Goal: Task Accomplishment & Management: Use online tool/utility

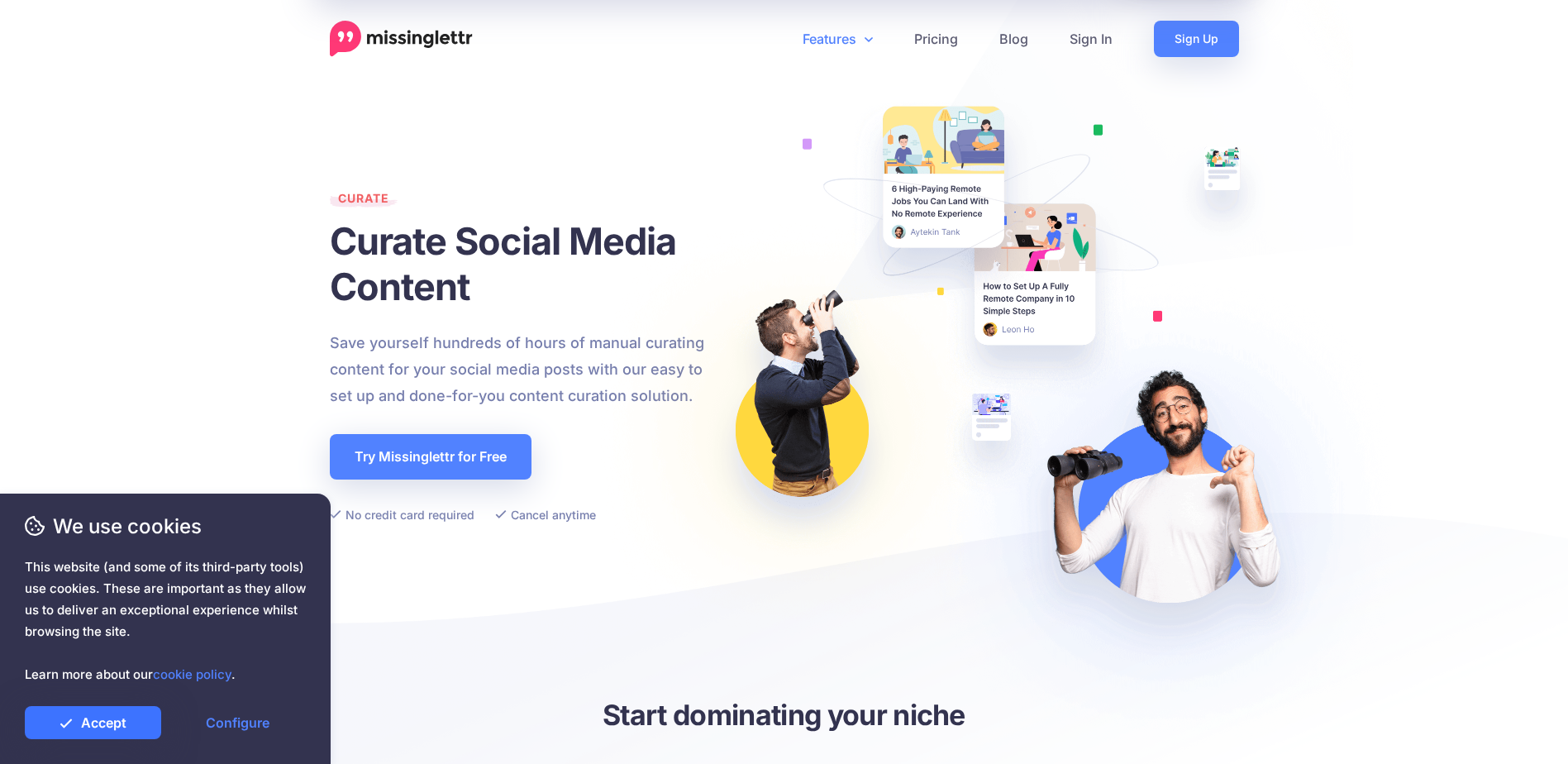
click at [120, 729] on link "Accept" at bounding box center [92, 722] width 136 height 33
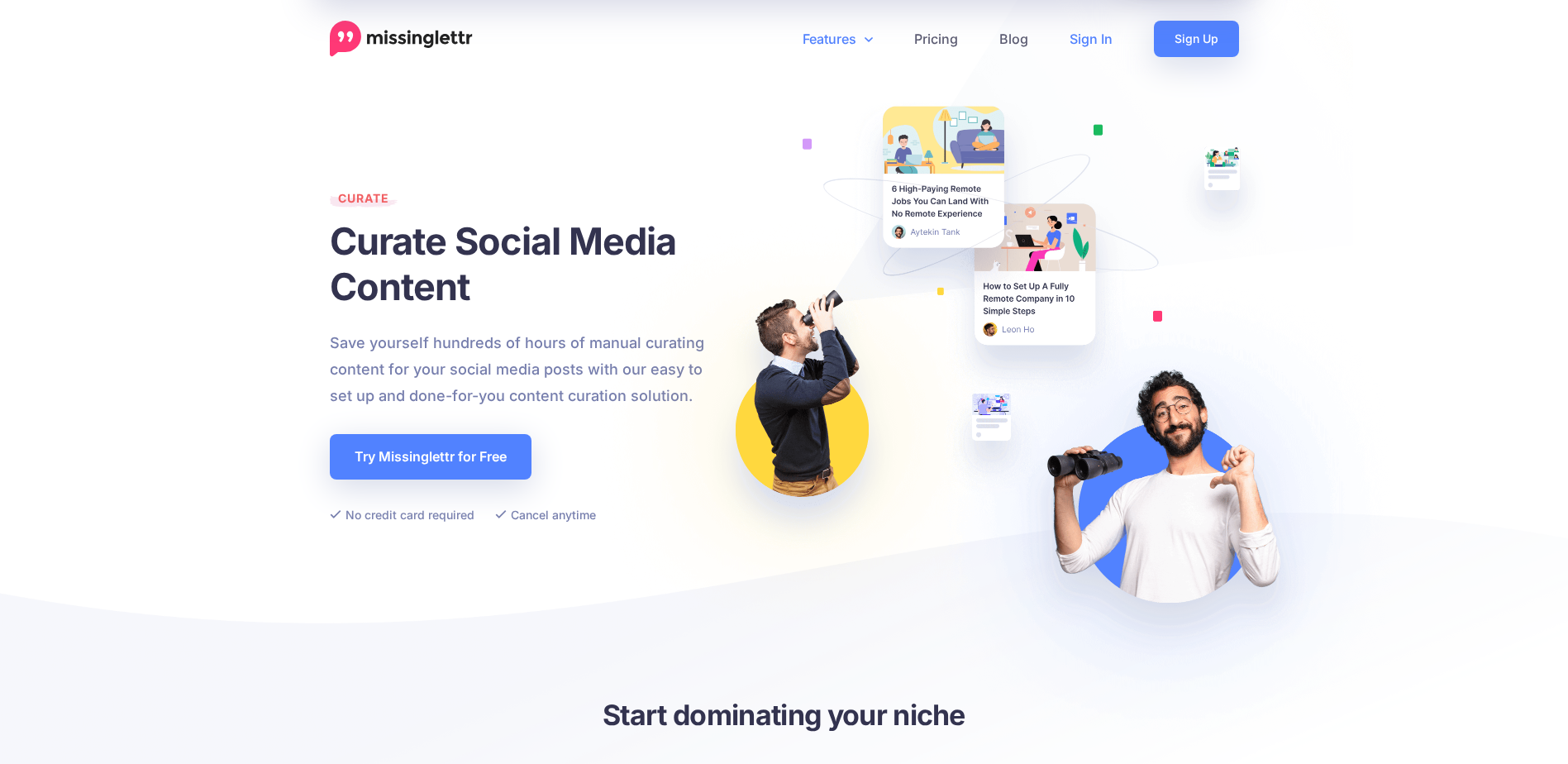
click at [1083, 38] on link "Sign In" at bounding box center [1091, 38] width 85 height 37
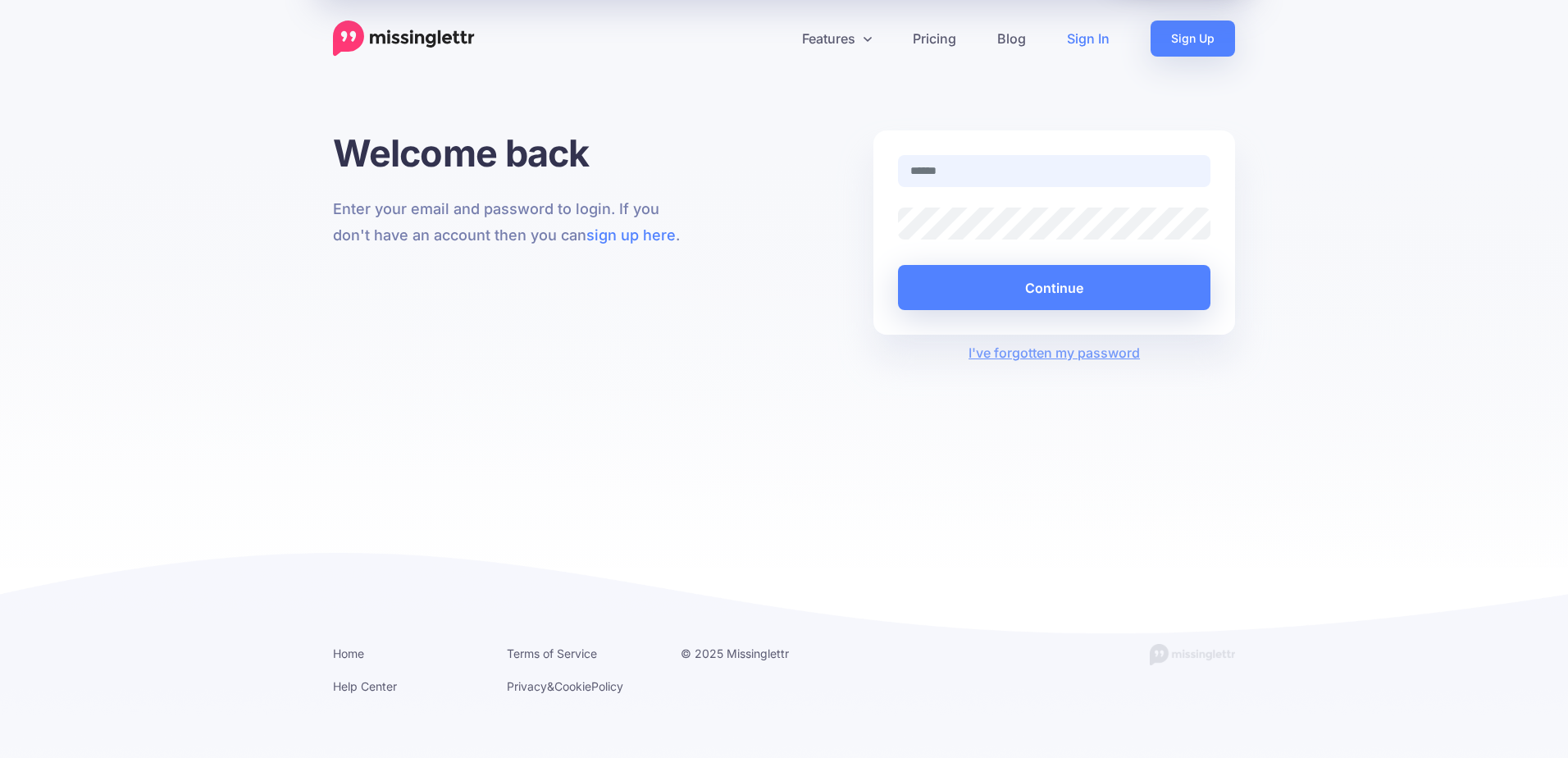
type input "**********"
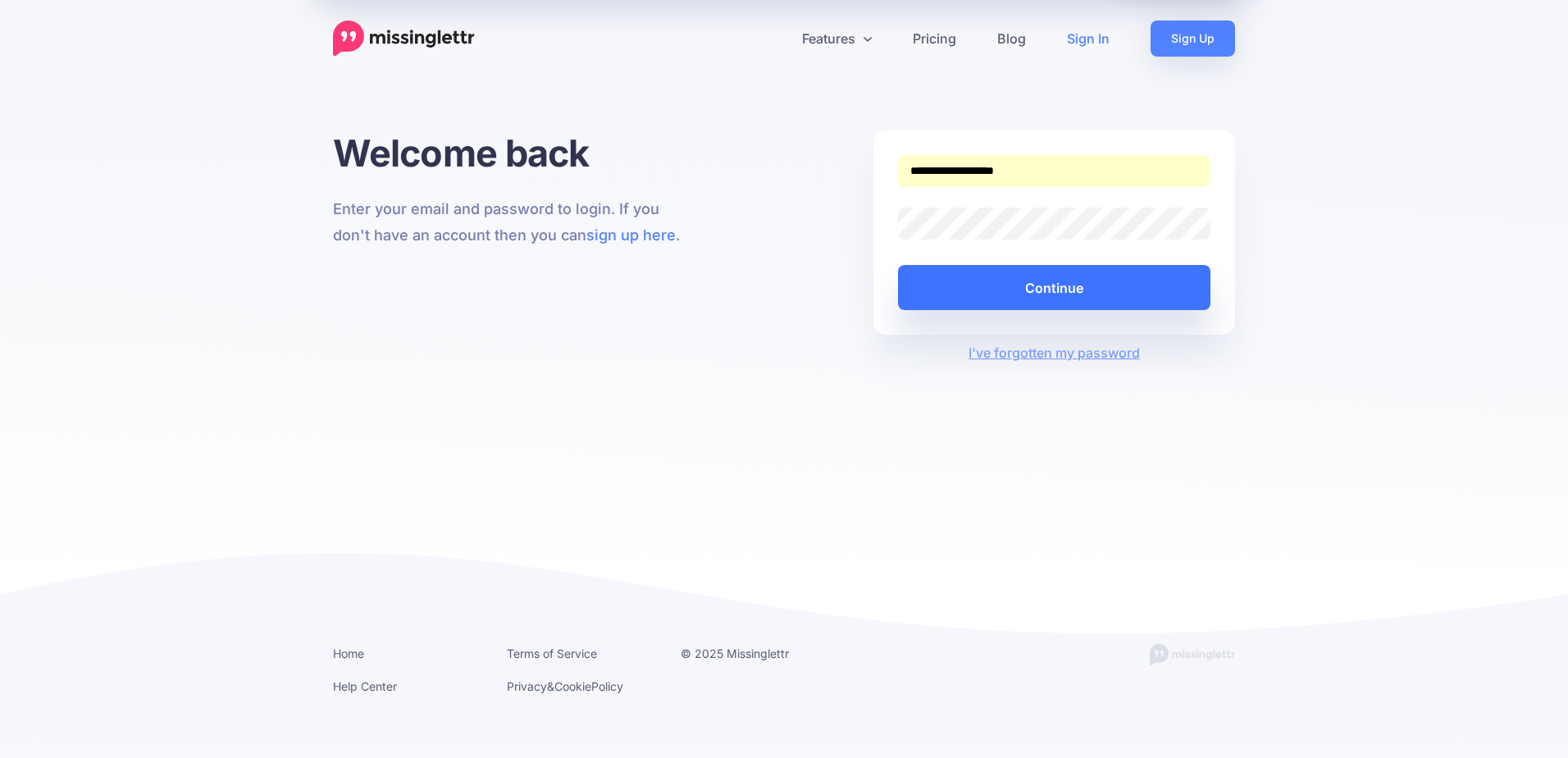
click at [1006, 295] on button "Continue" at bounding box center [1054, 287] width 312 height 45
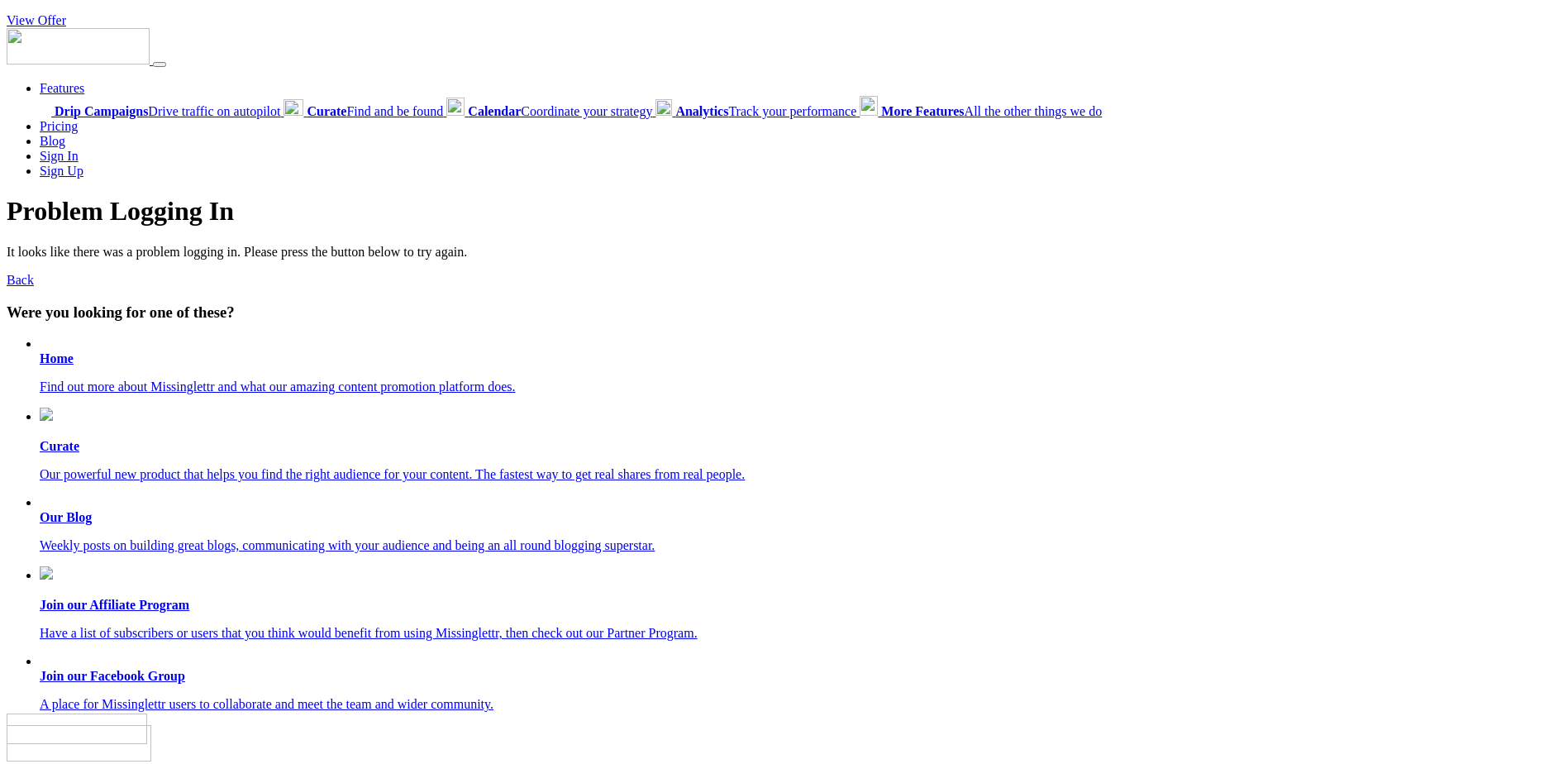
click at [428, 121] on li "Pricing" at bounding box center [800, 126] width 1522 height 15
click at [428, 110] on span "Curate Find and be found" at bounding box center [374, 111] width 136 height 14
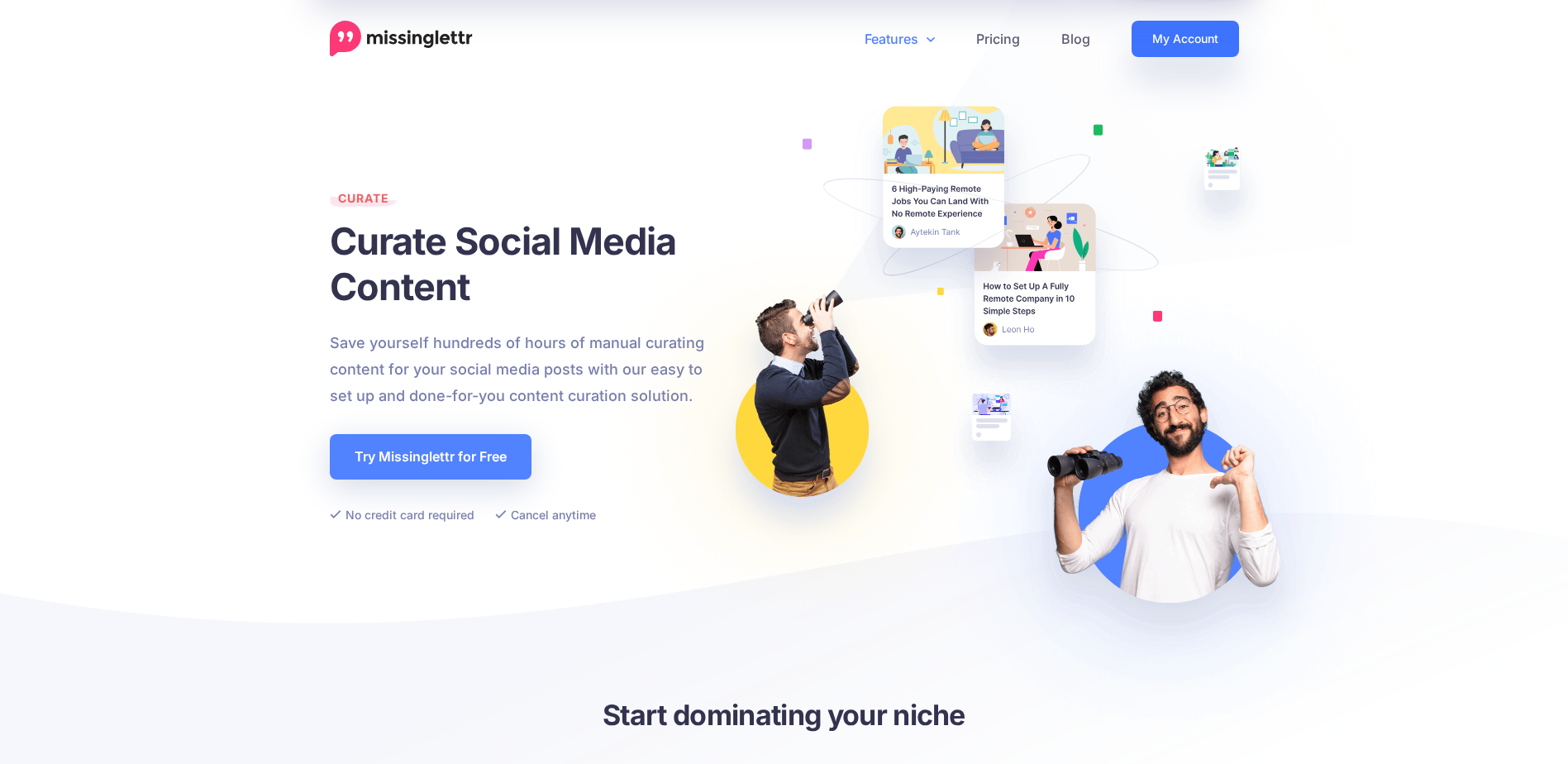
click at [1199, 45] on link "My Account" at bounding box center [1186, 38] width 108 height 37
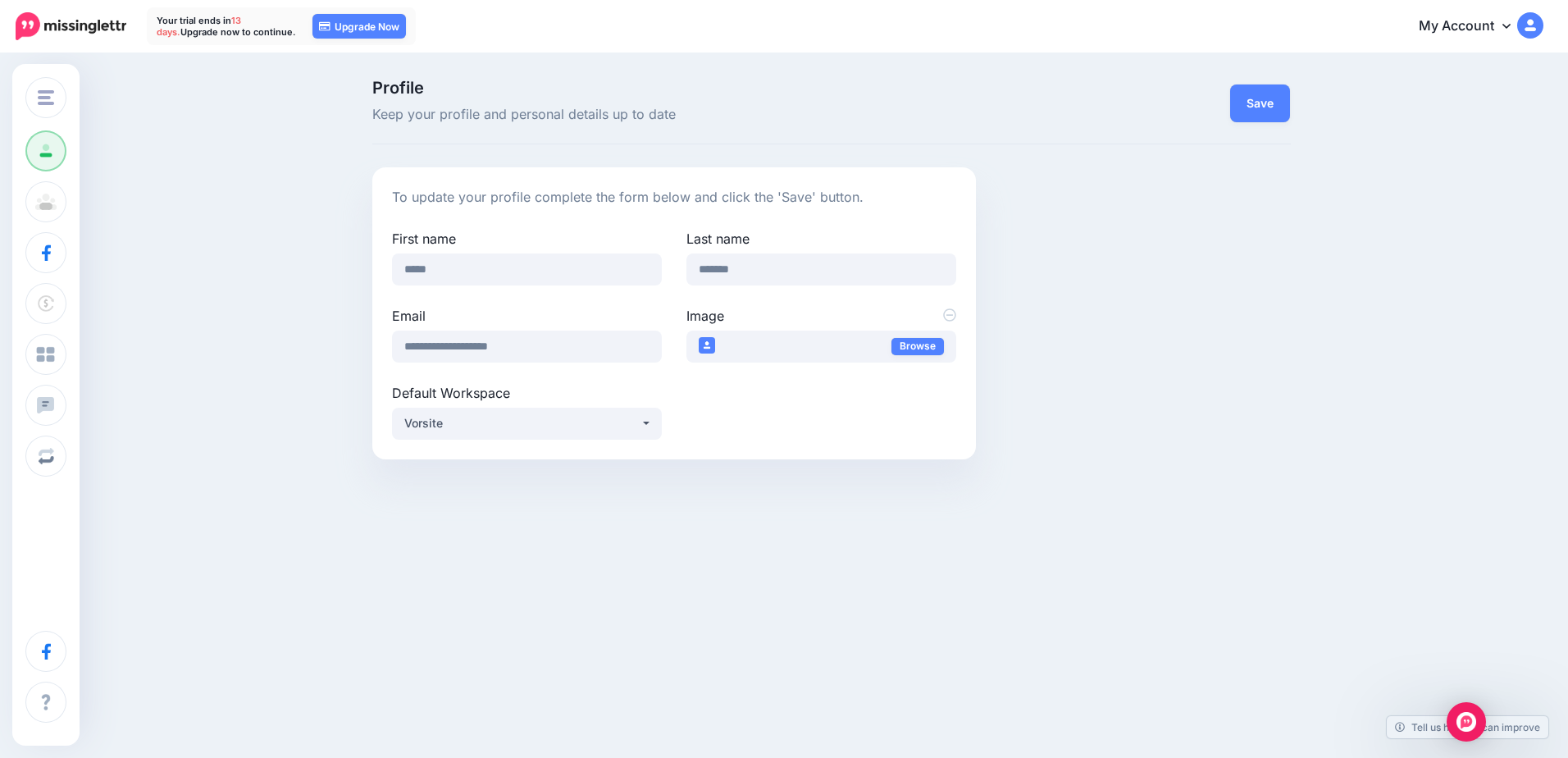
click at [1507, 32] on link "My Account" at bounding box center [1473, 26] width 141 height 40
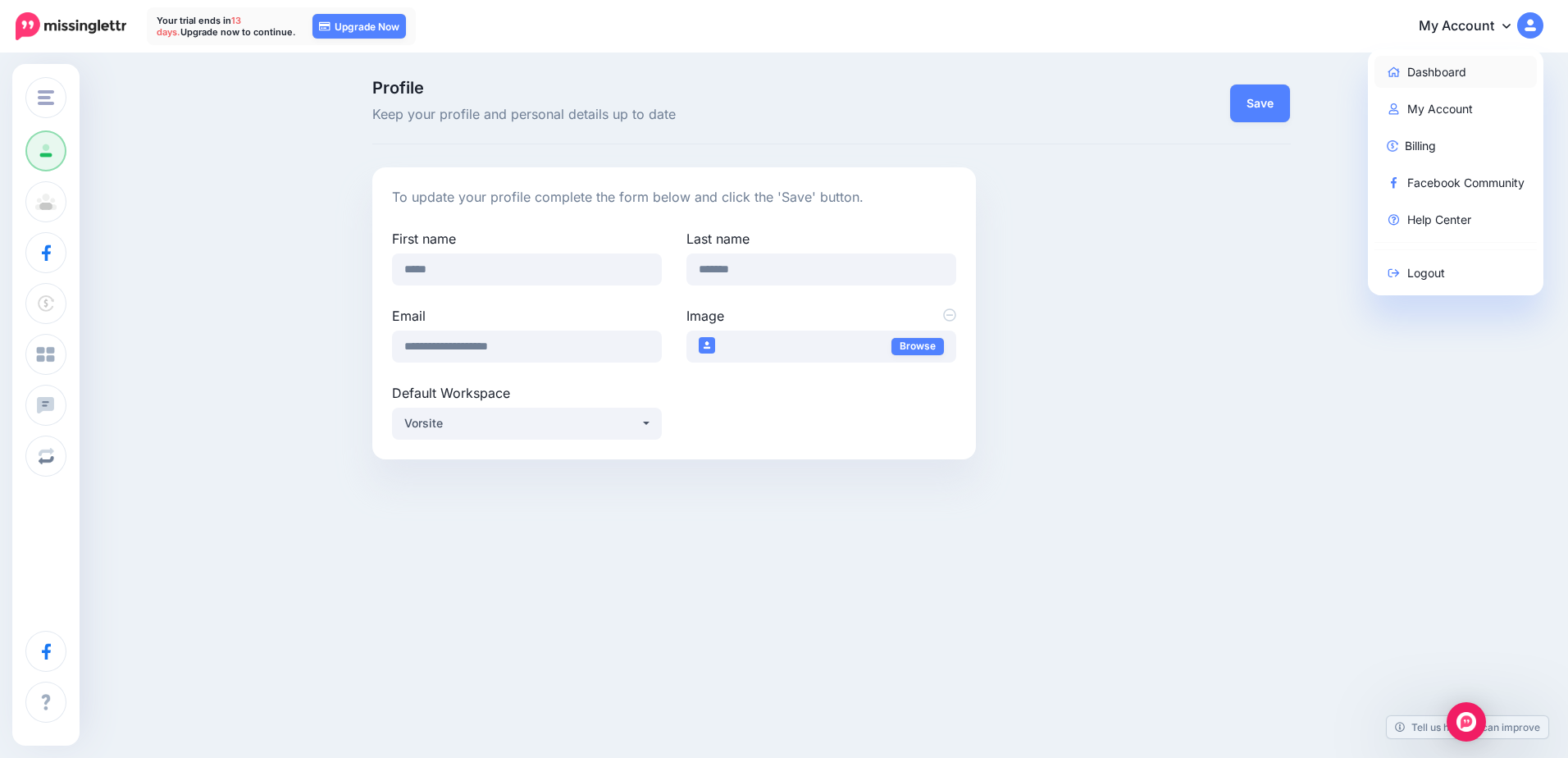
click at [1442, 69] on link "Dashboard" at bounding box center [1456, 72] width 163 height 32
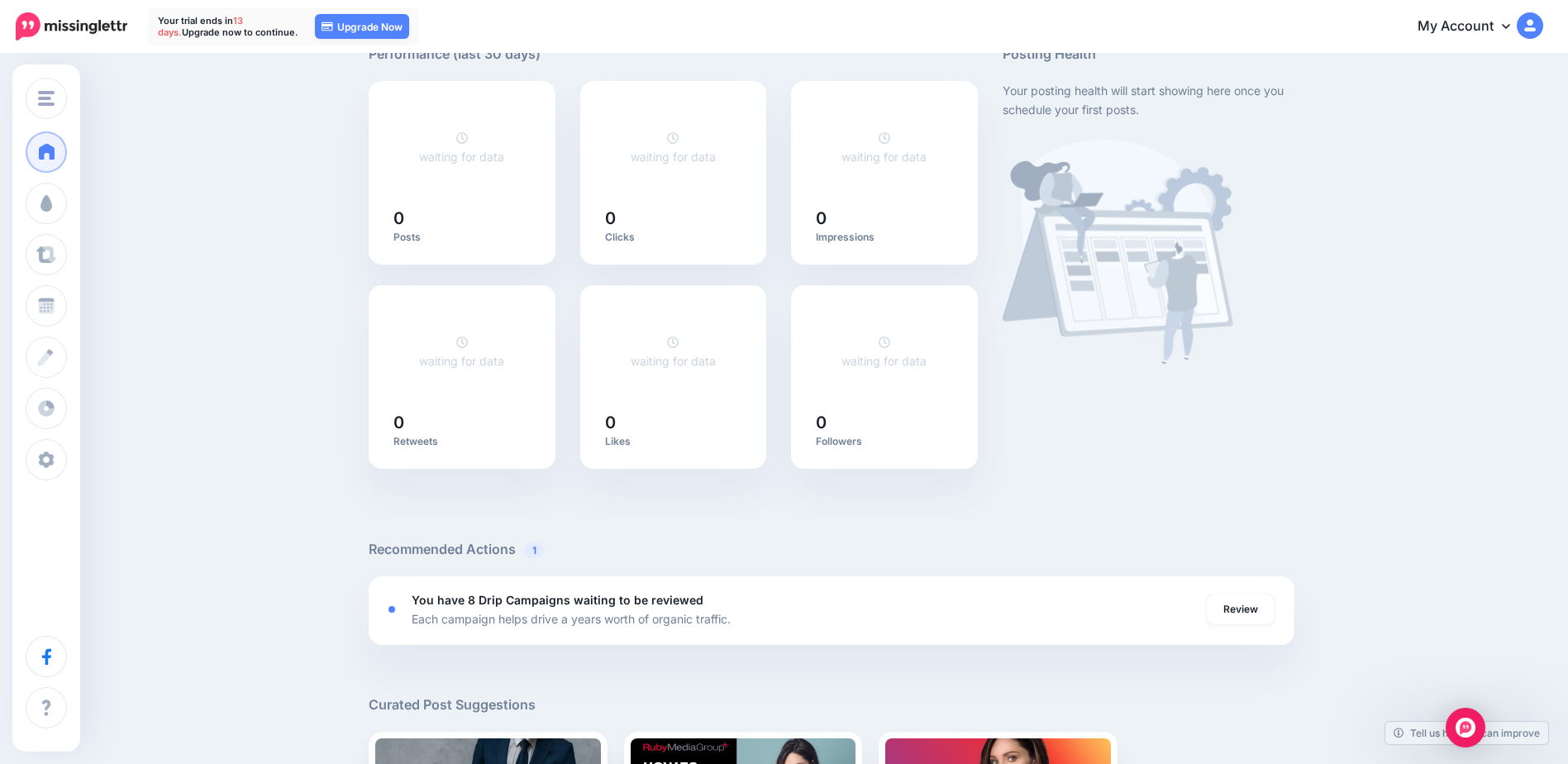
scroll to position [83, 0]
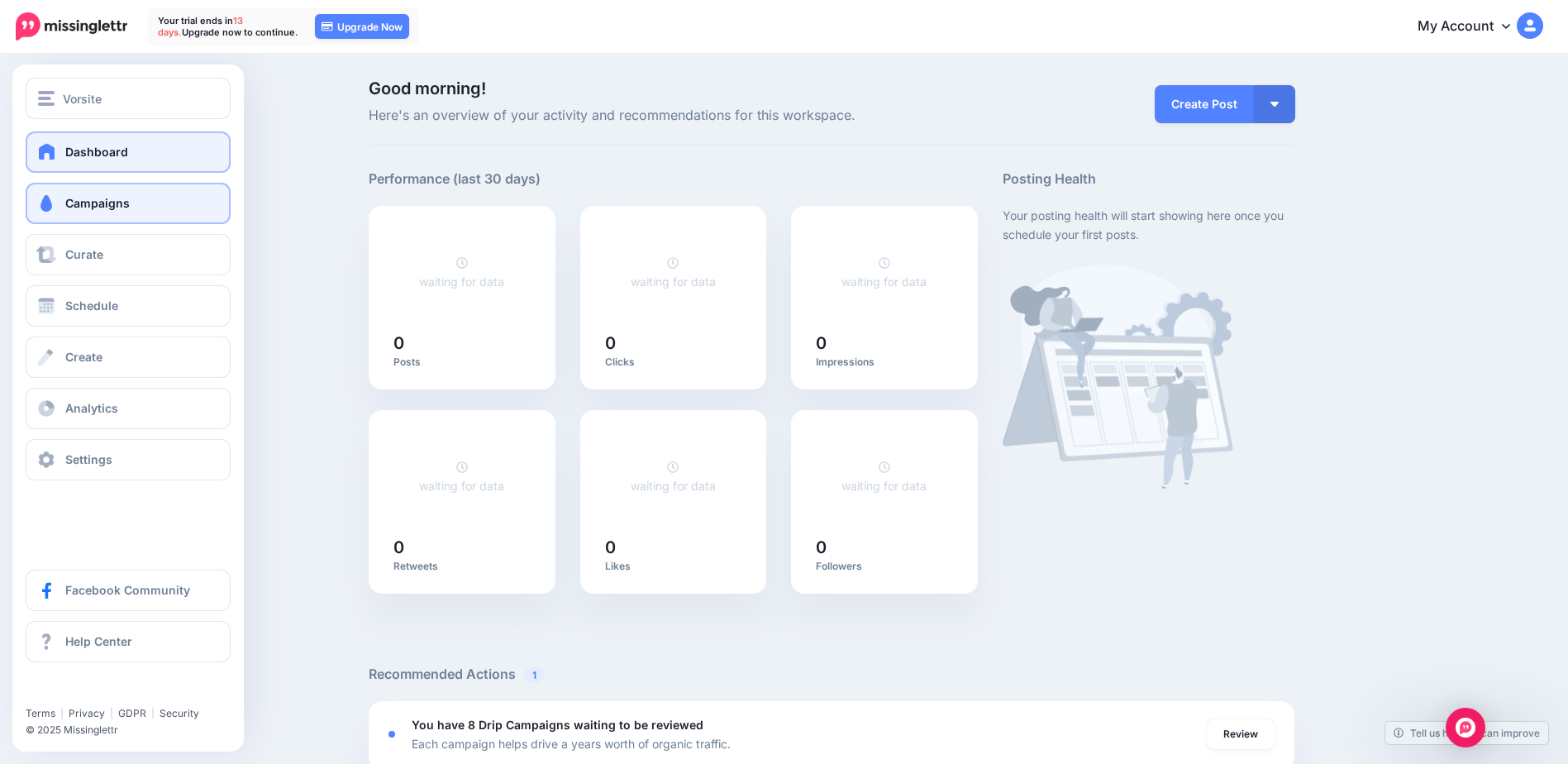
click at [52, 213] on link "Campaigns" at bounding box center [128, 204] width 205 height 41
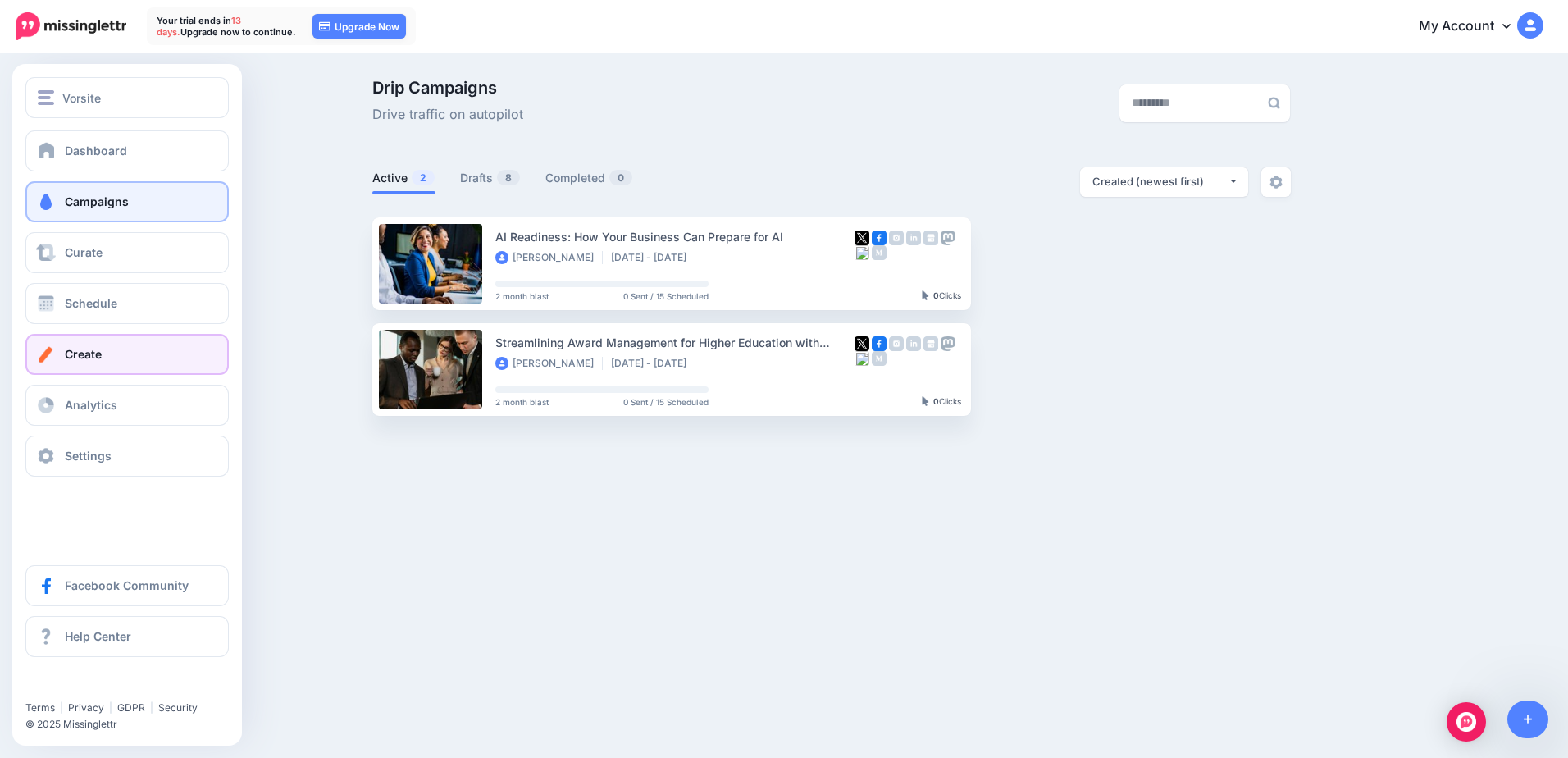
click at [80, 351] on span "Create" at bounding box center [82, 354] width 37 height 14
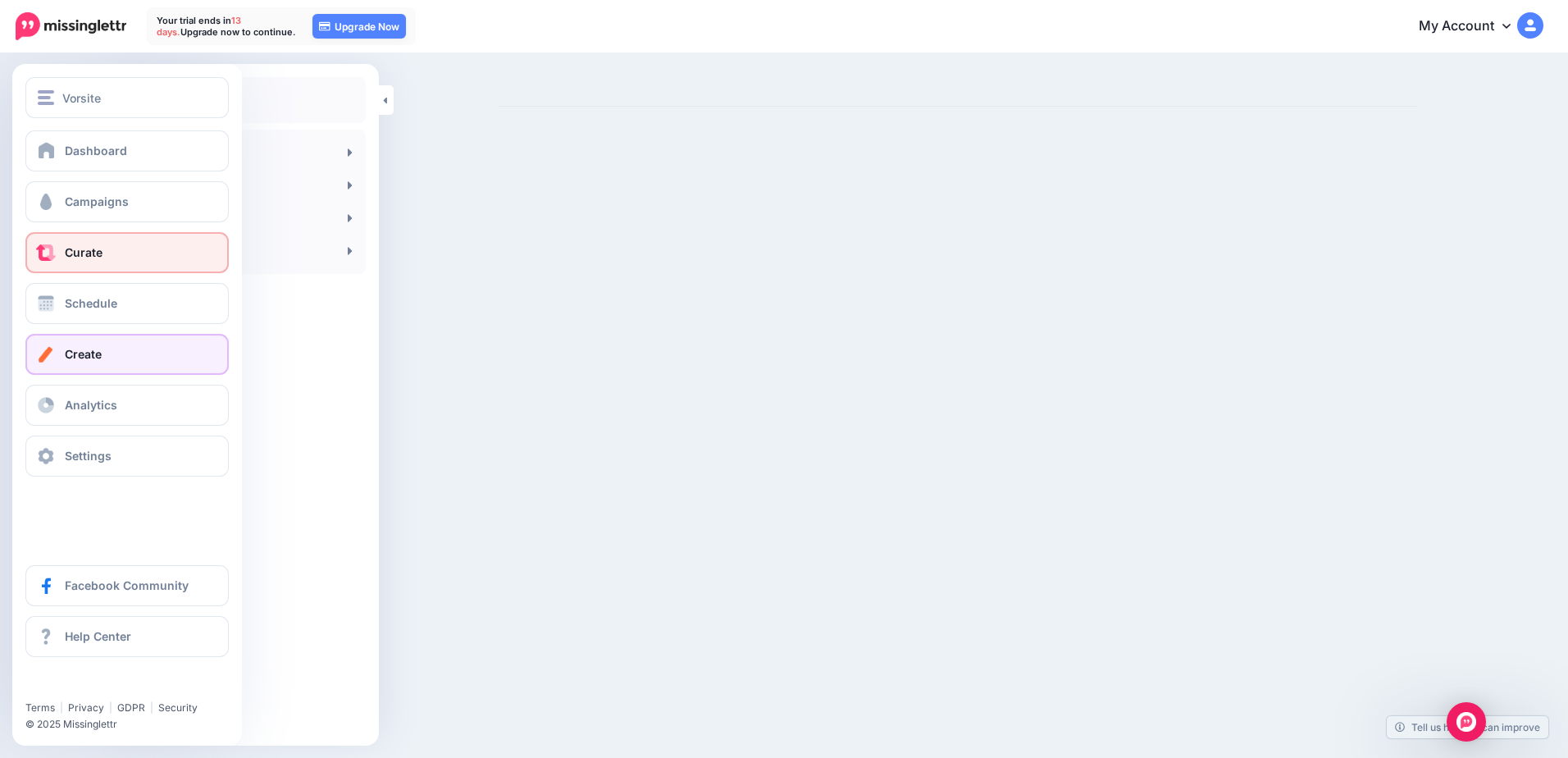
click at [82, 248] on span "Curate" at bounding box center [83, 252] width 37 height 14
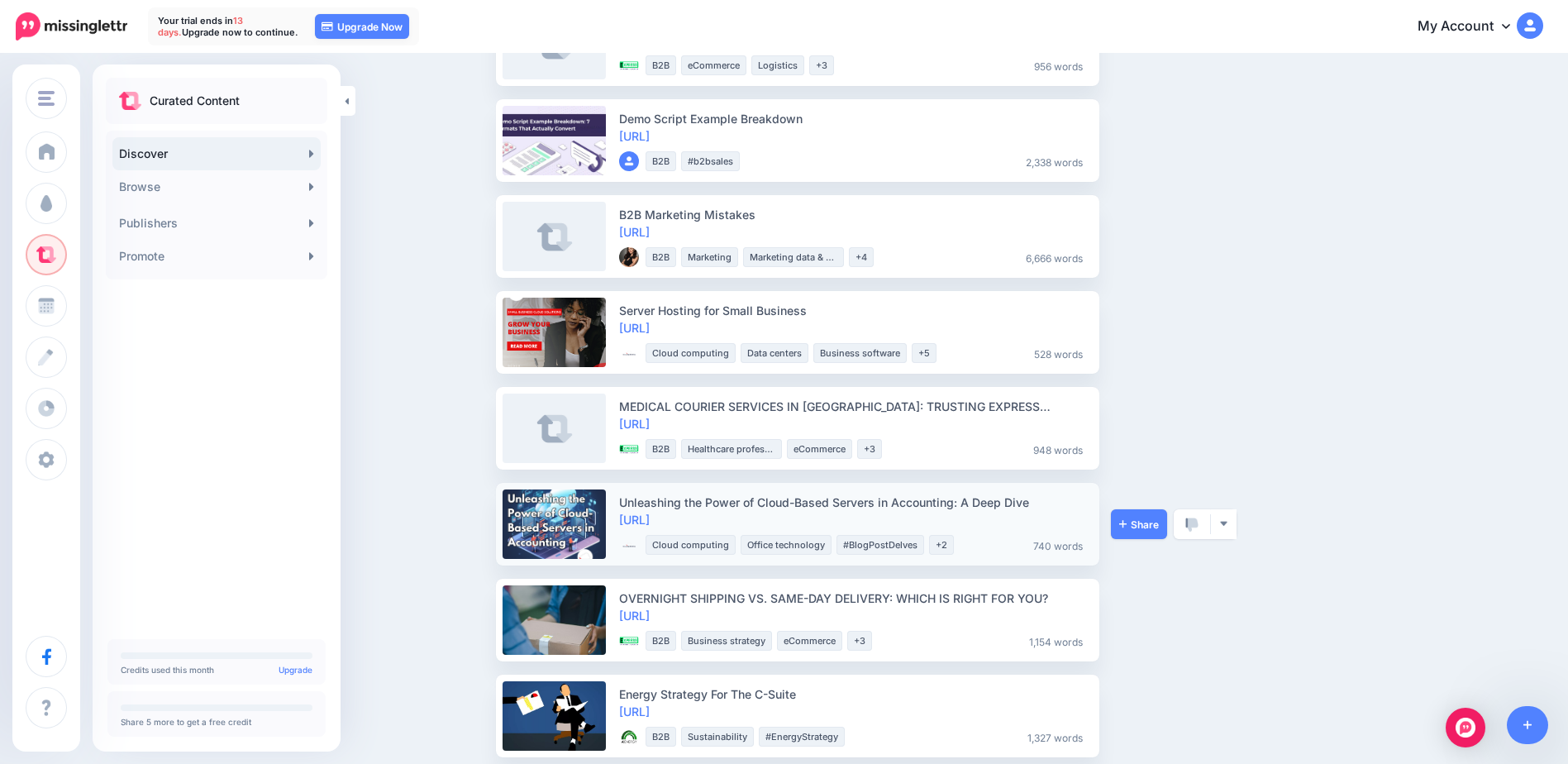
scroll to position [548, 0]
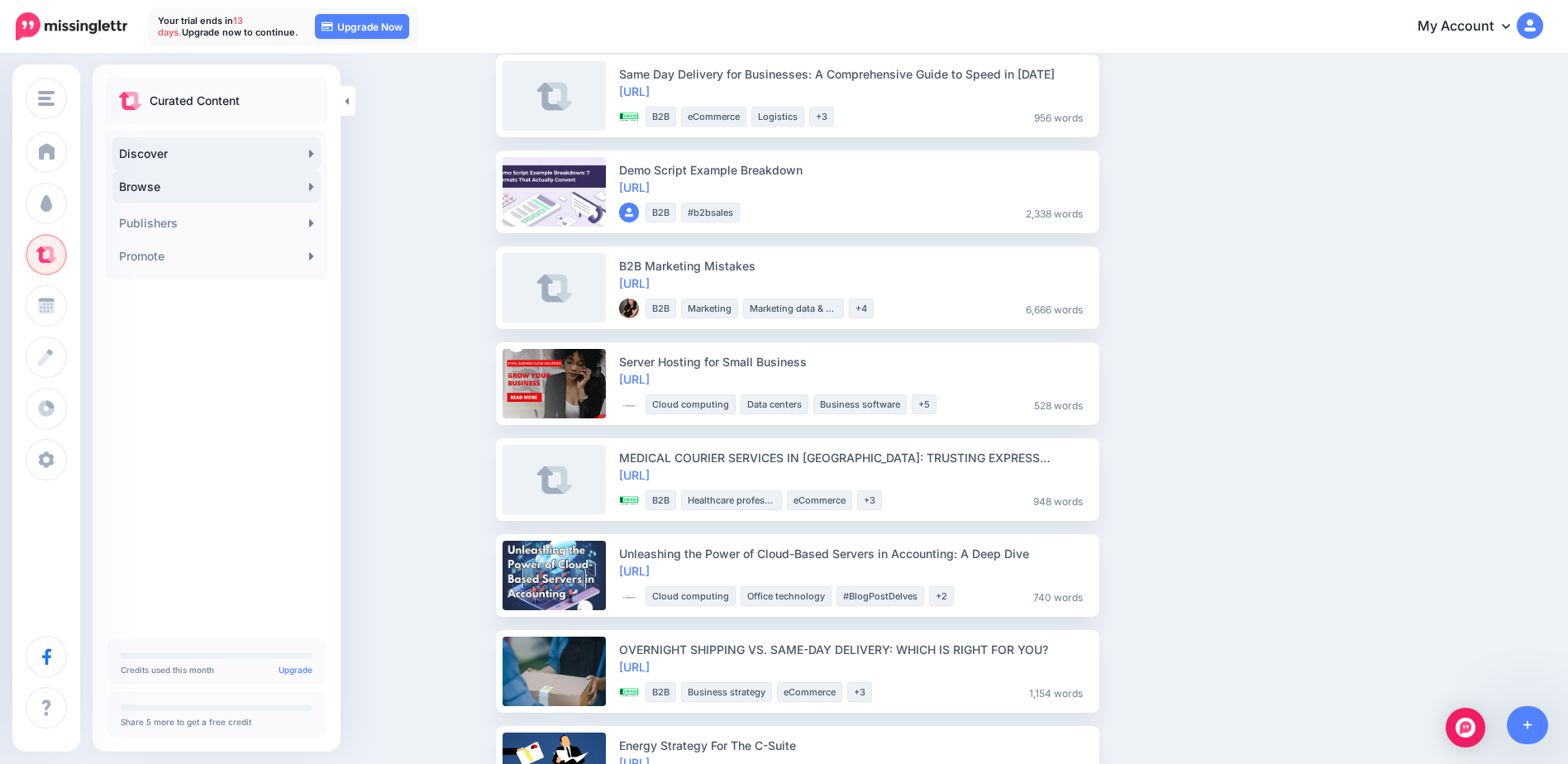
click at [210, 192] on link "Browse" at bounding box center [216, 187] width 208 height 33
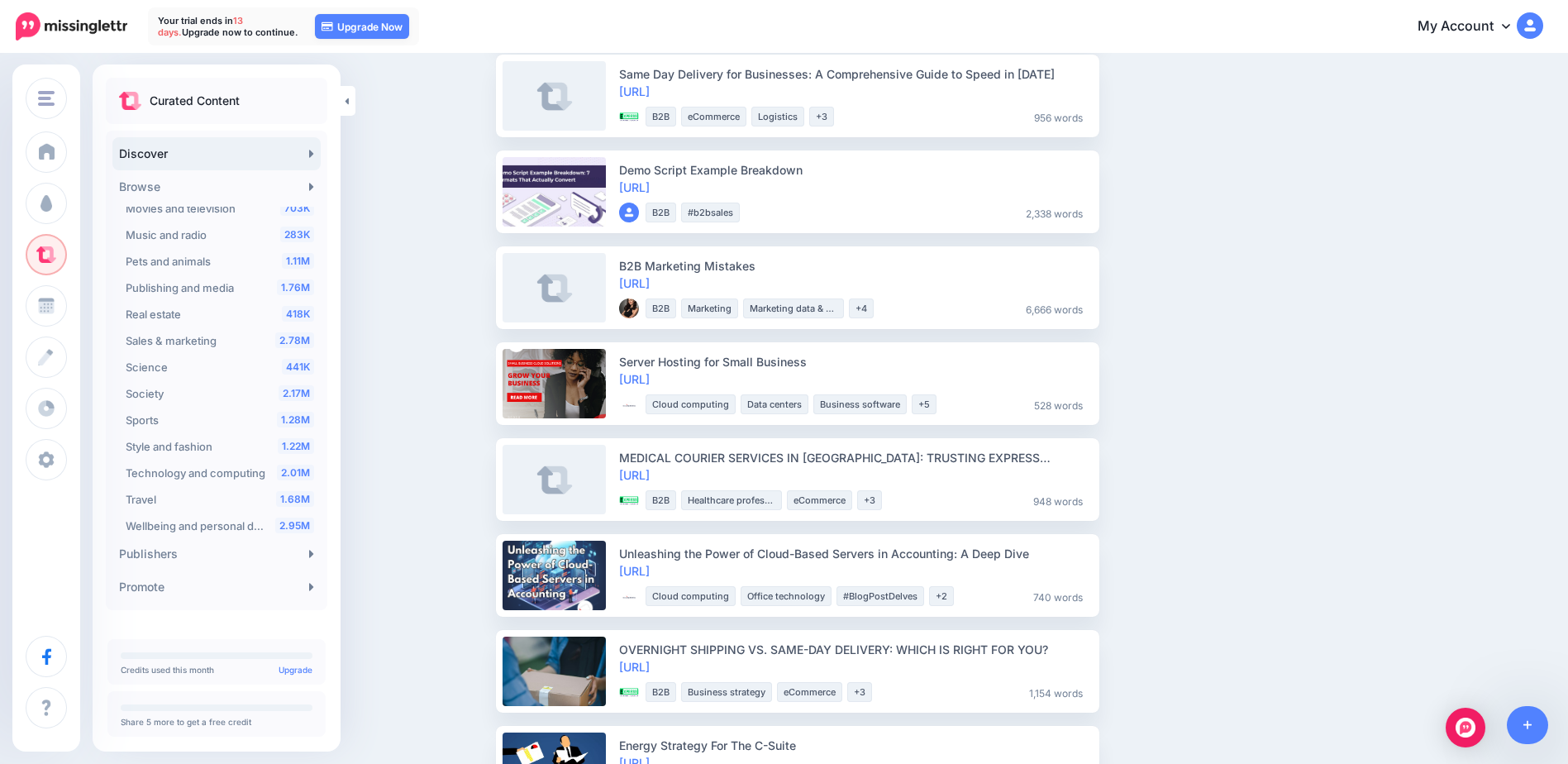
scroll to position [496, 0]
click at [218, 454] on div "2.01M Technology and computing" at bounding box center [220, 464] width 188 height 20
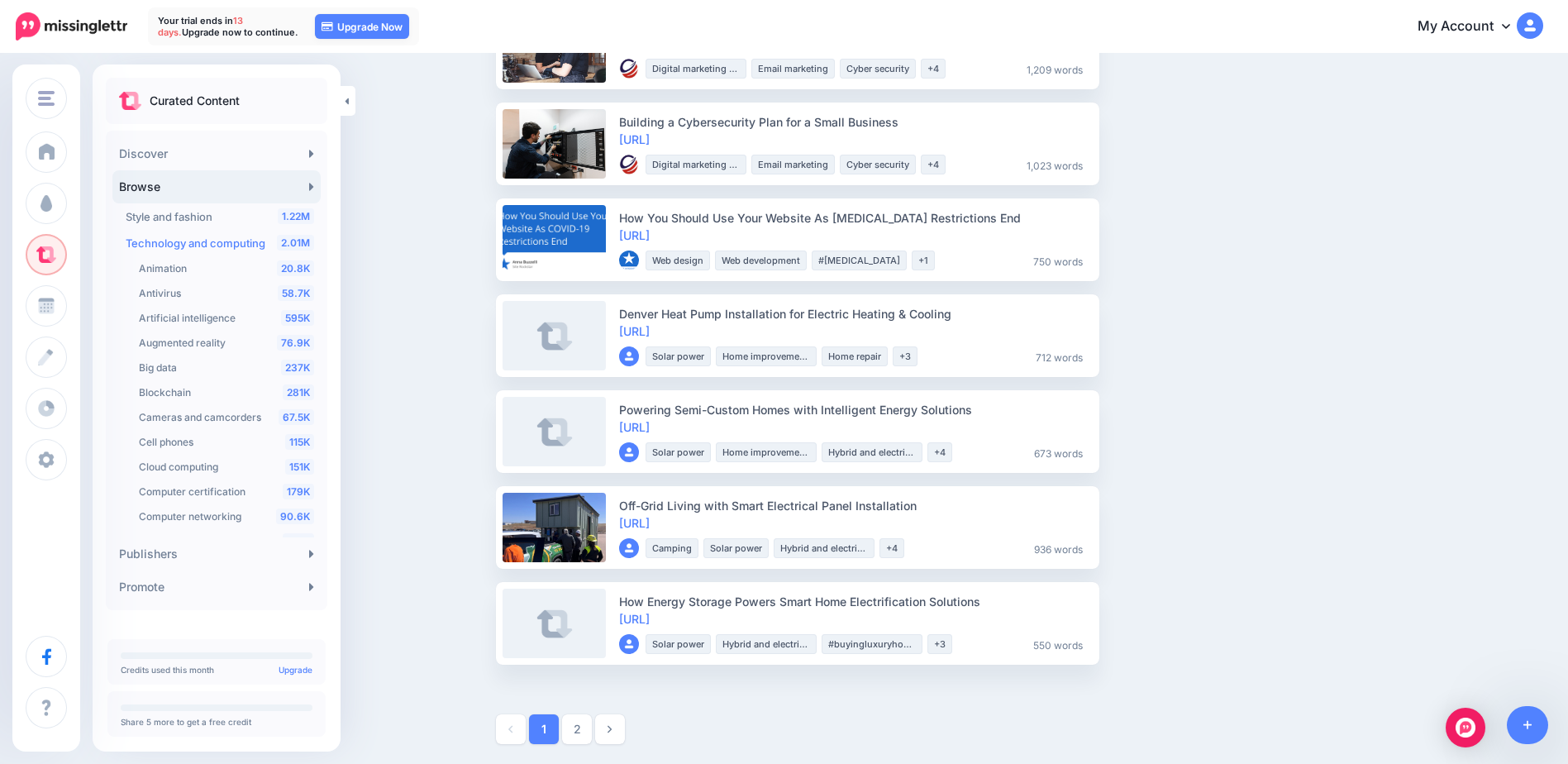
scroll to position [1839, 0]
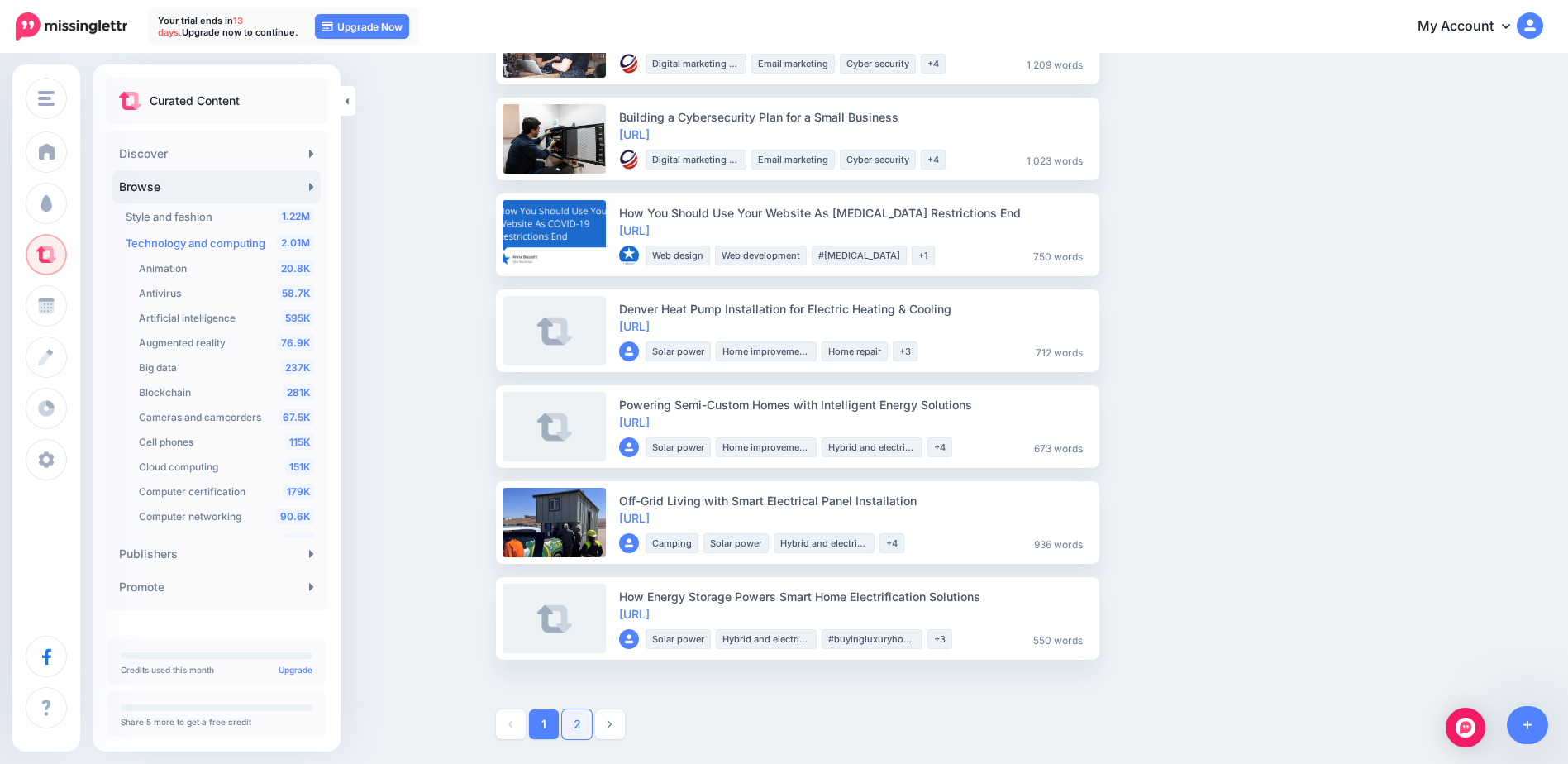
click at [589, 720] on link "2" at bounding box center [577, 724] width 30 height 30
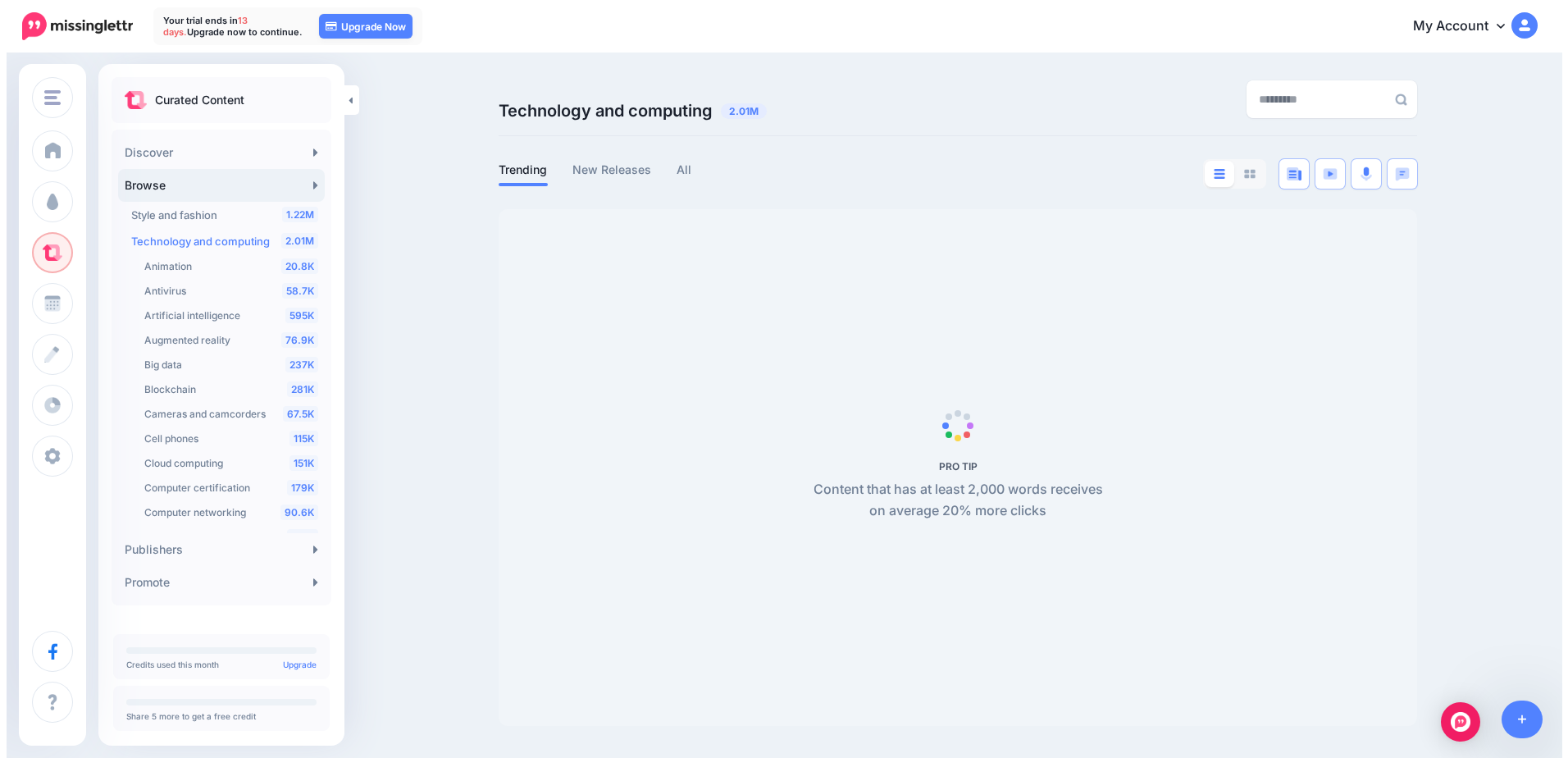
scroll to position [0, 0]
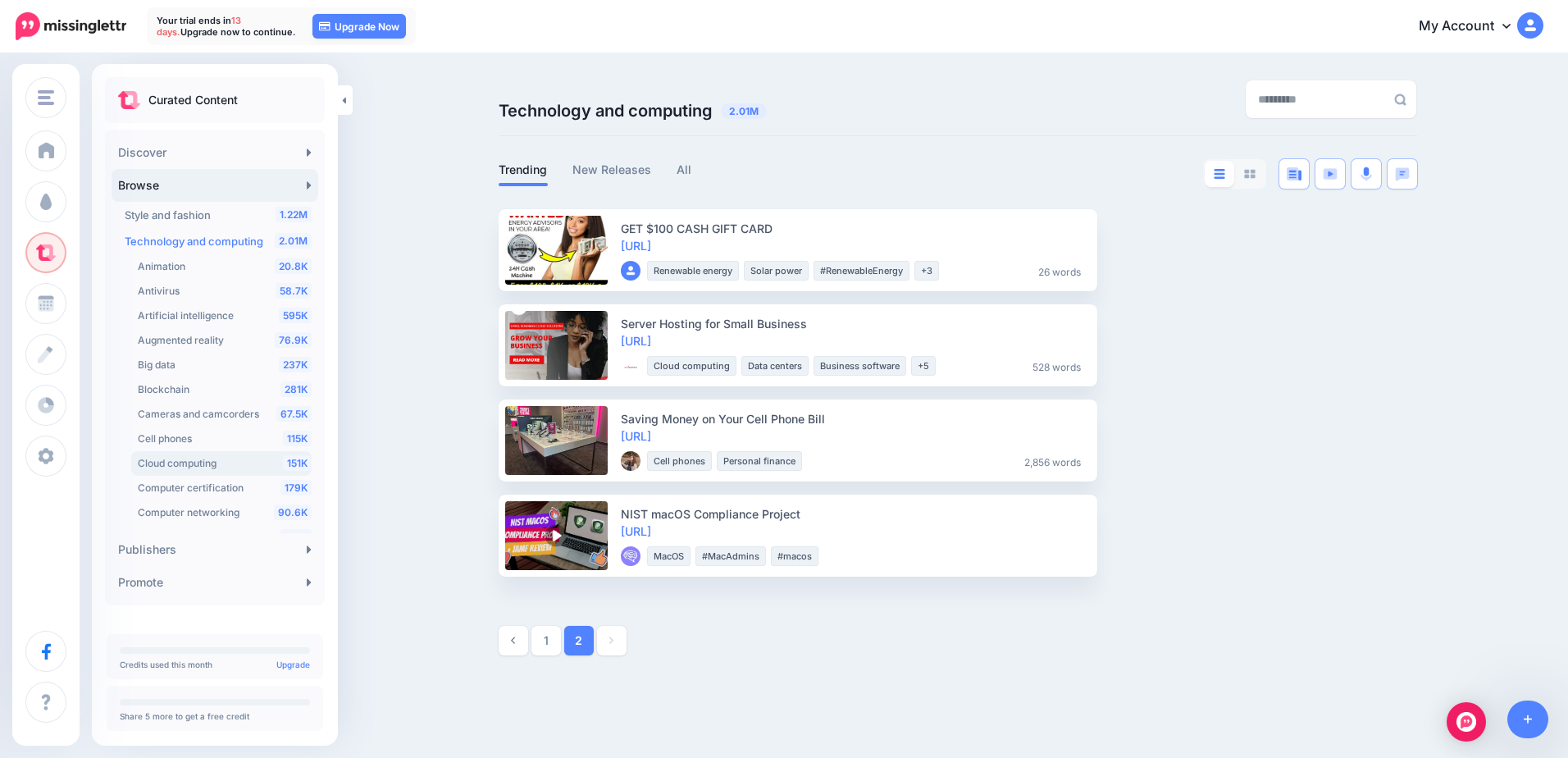
click at [189, 469] on span "Cloud computing" at bounding box center [177, 463] width 79 height 12
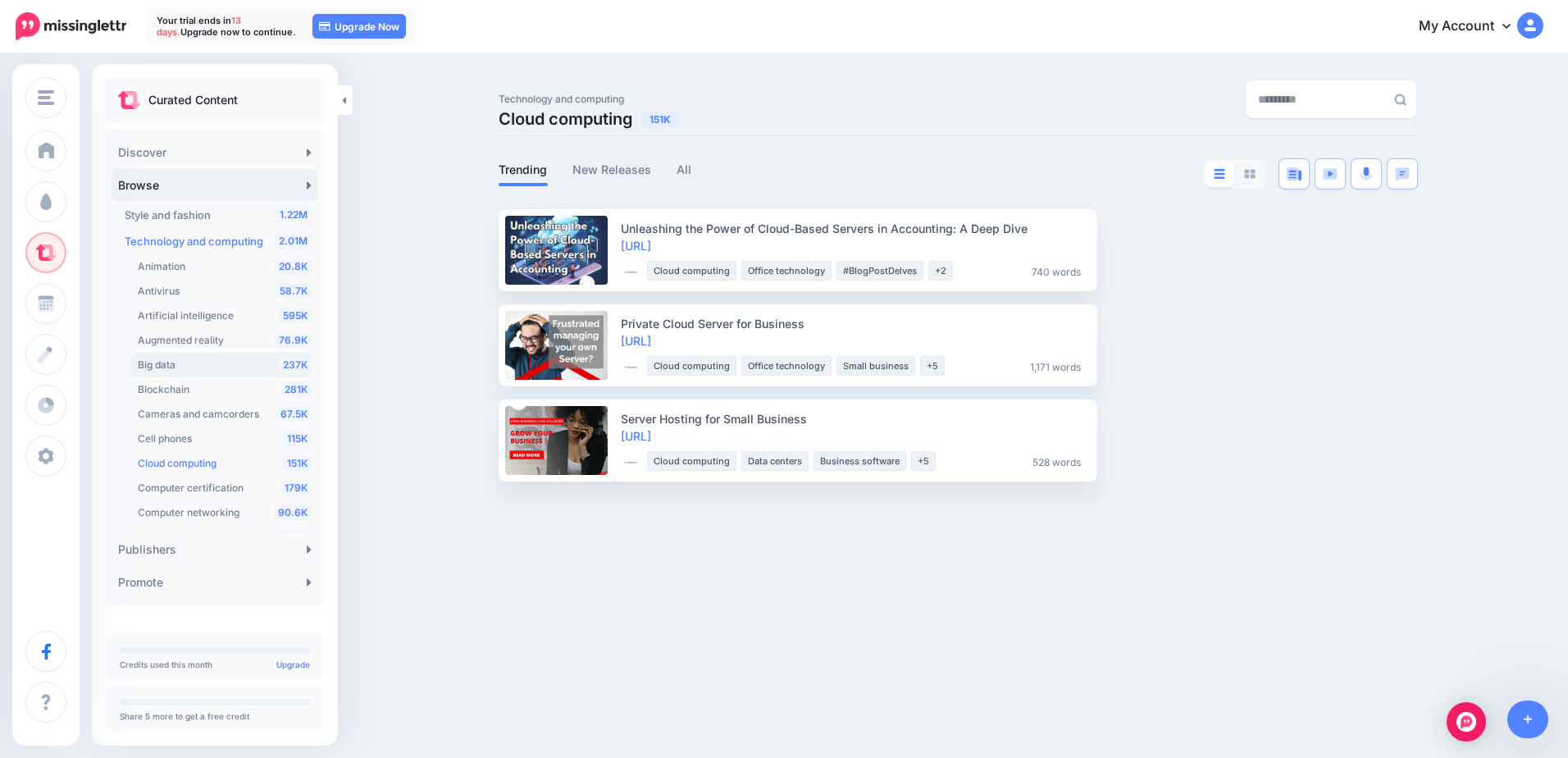
click at [178, 372] on div "237K Big data" at bounding box center [224, 364] width 174 height 20
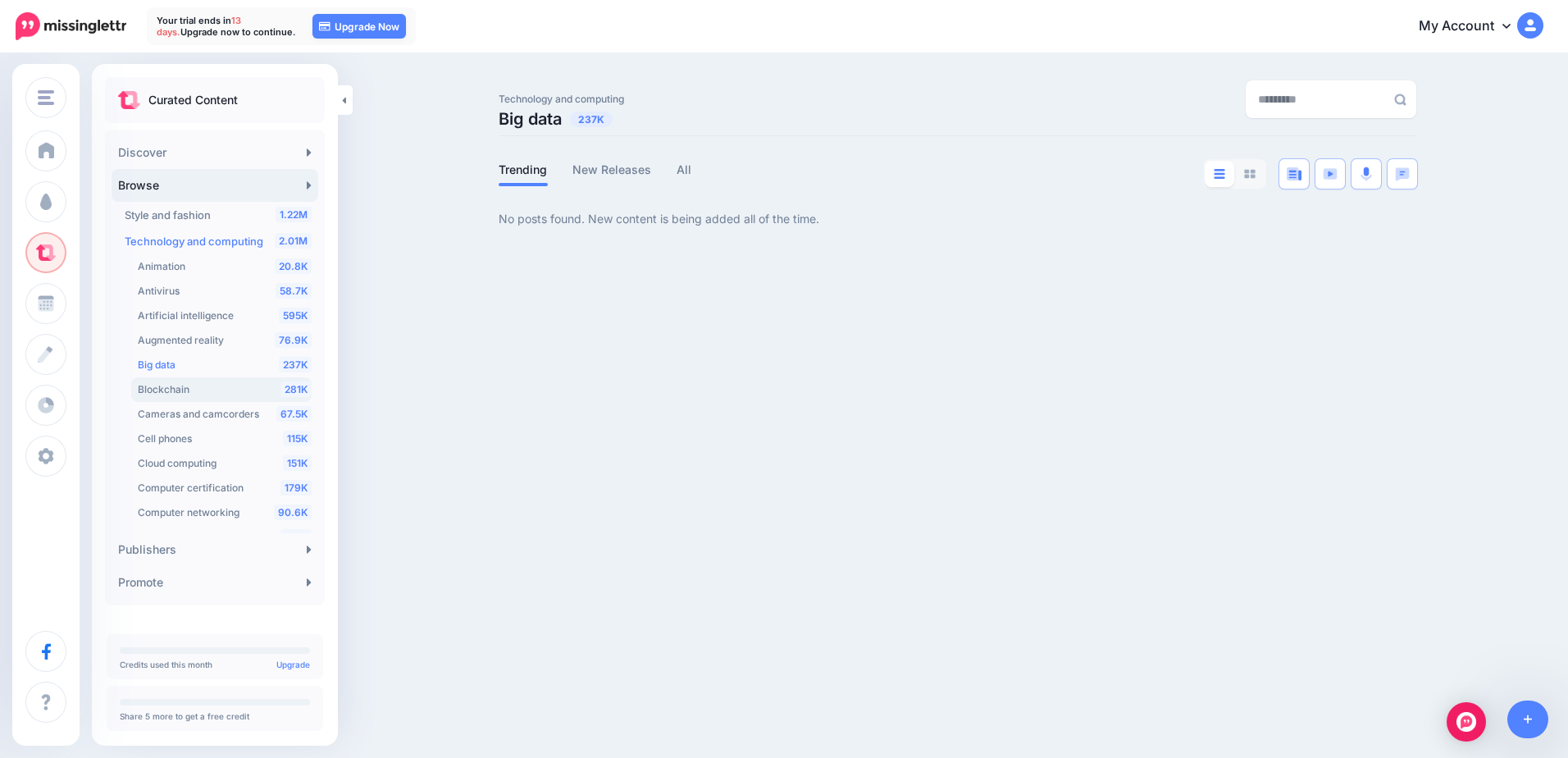
click at [186, 392] on span "Blockchain" at bounding box center [163, 389] width 52 height 12
click at [195, 310] on span "Artificial intelligence" at bounding box center [185, 315] width 96 height 12
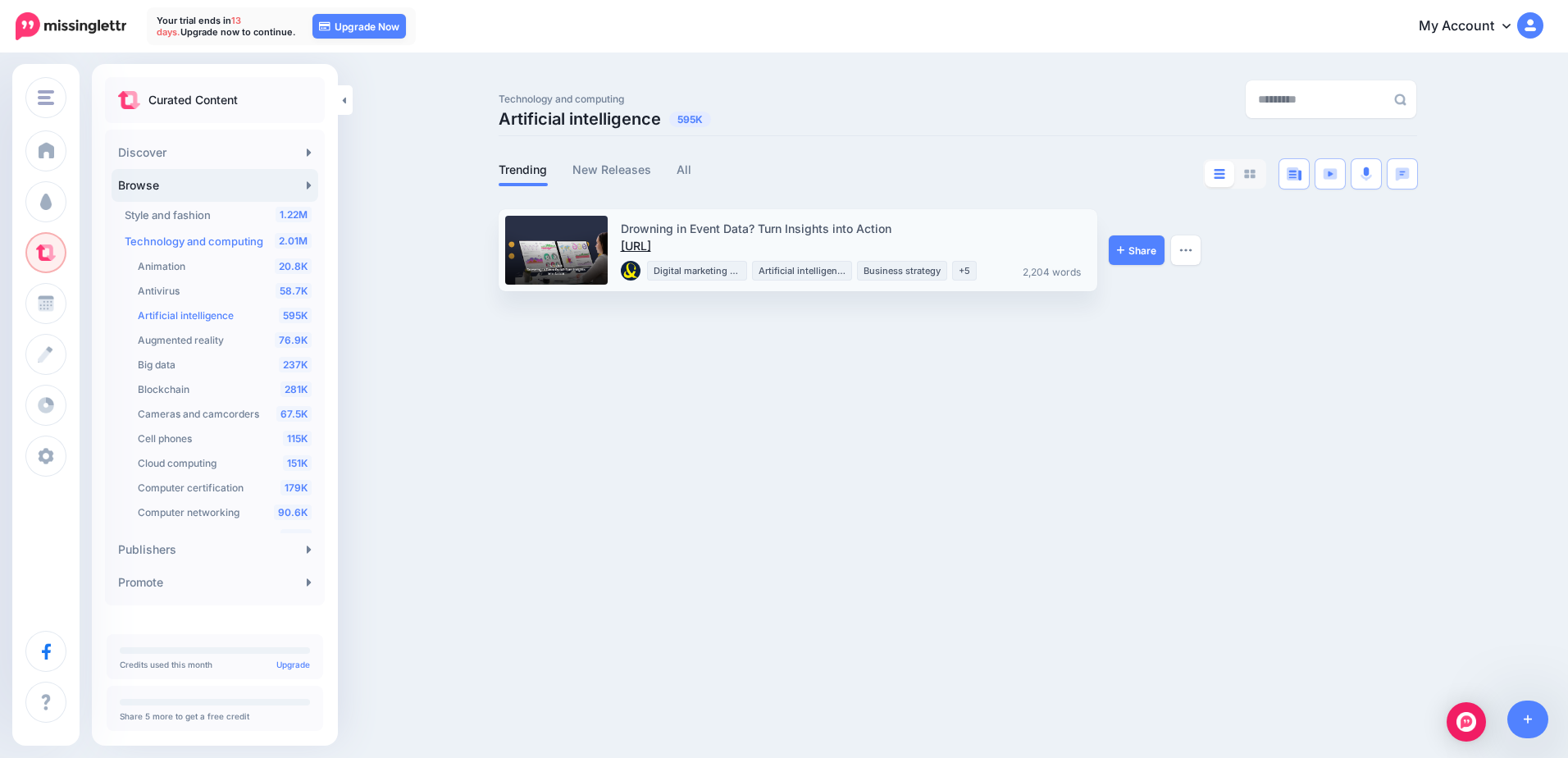
click at [651, 244] on link "https://lttr.ai/AY9UJ" at bounding box center [636, 245] width 31 height 14
click at [1184, 253] on img "button" at bounding box center [1185, 250] width 13 height 5
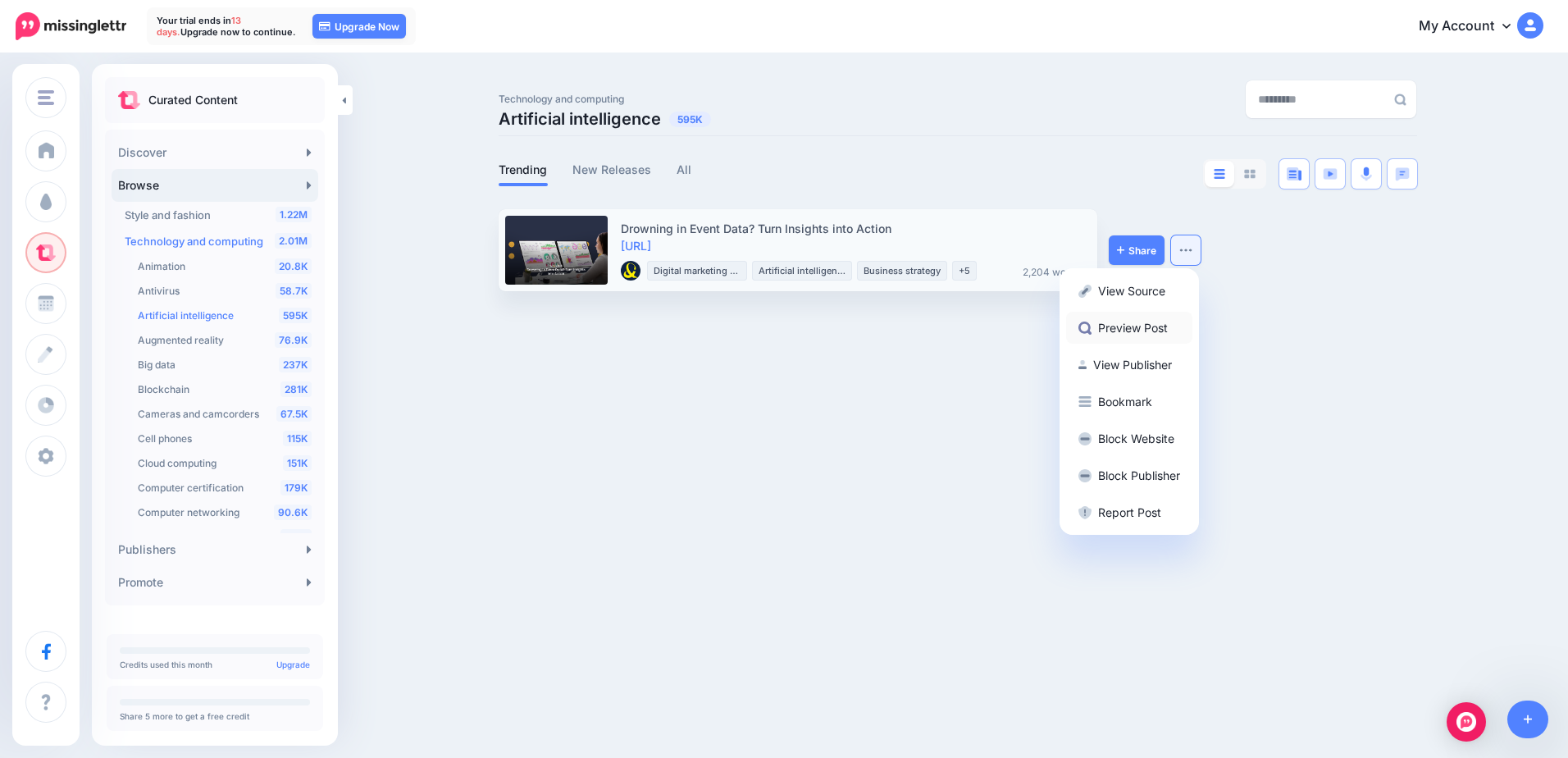
click at [1150, 323] on link "Preview Post" at bounding box center [1129, 328] width 126 height 32
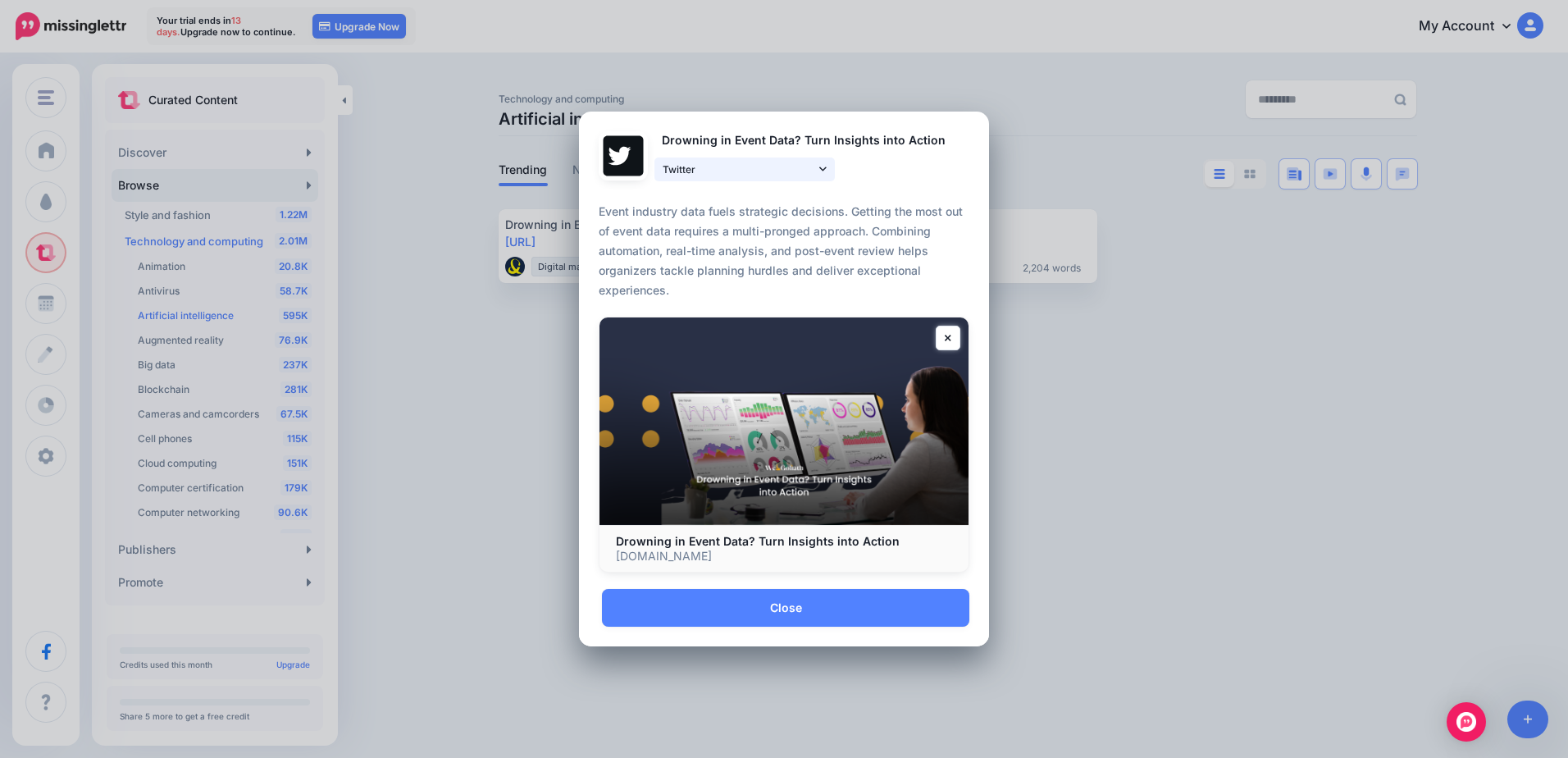
click at [774, 163] on span "Twitter" at bounding box center [739, 169] width 153 height 17
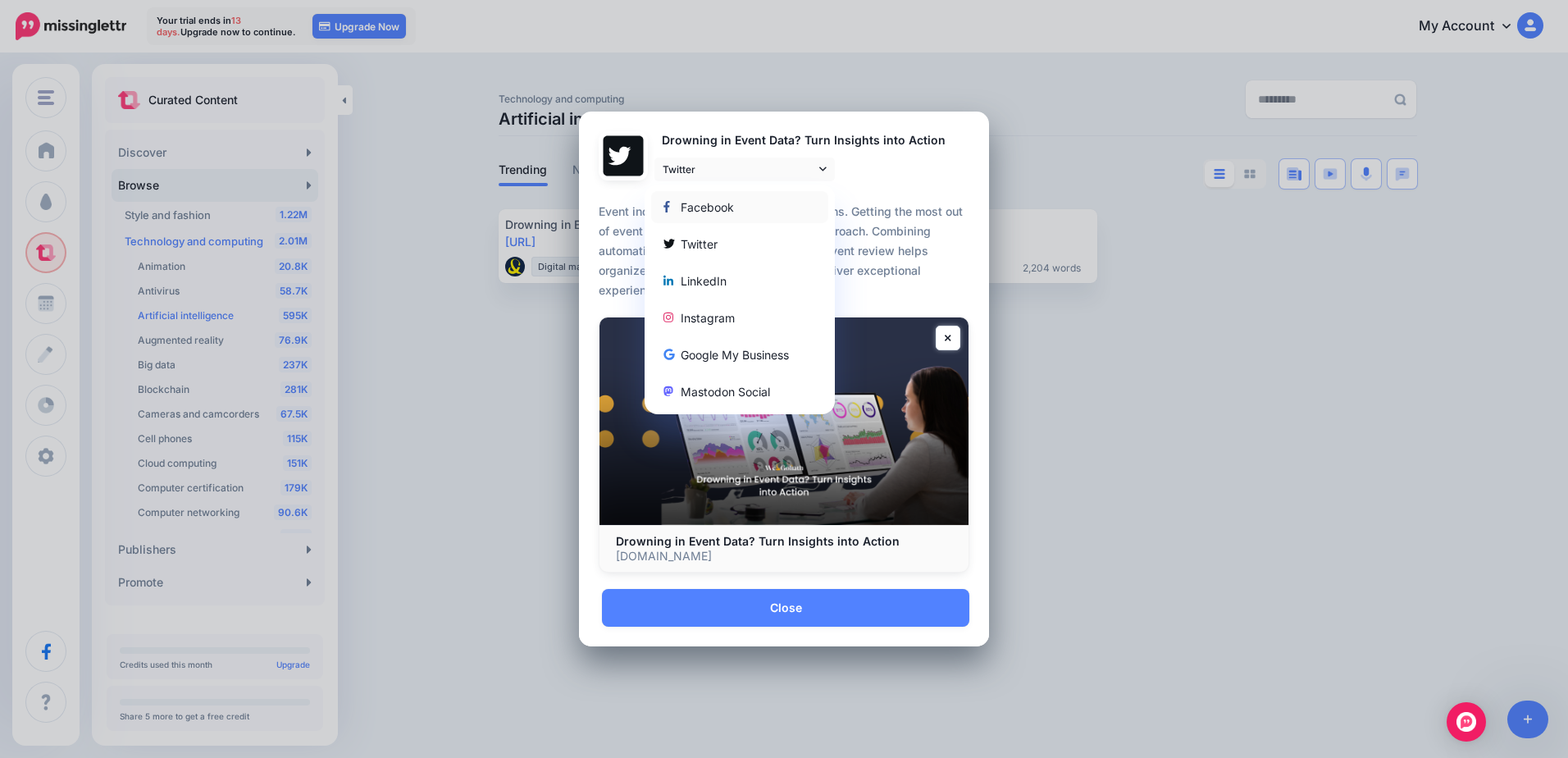
click at [746, 200] on div "Facebook" at bounding box center [740, 206] width 153 height 20
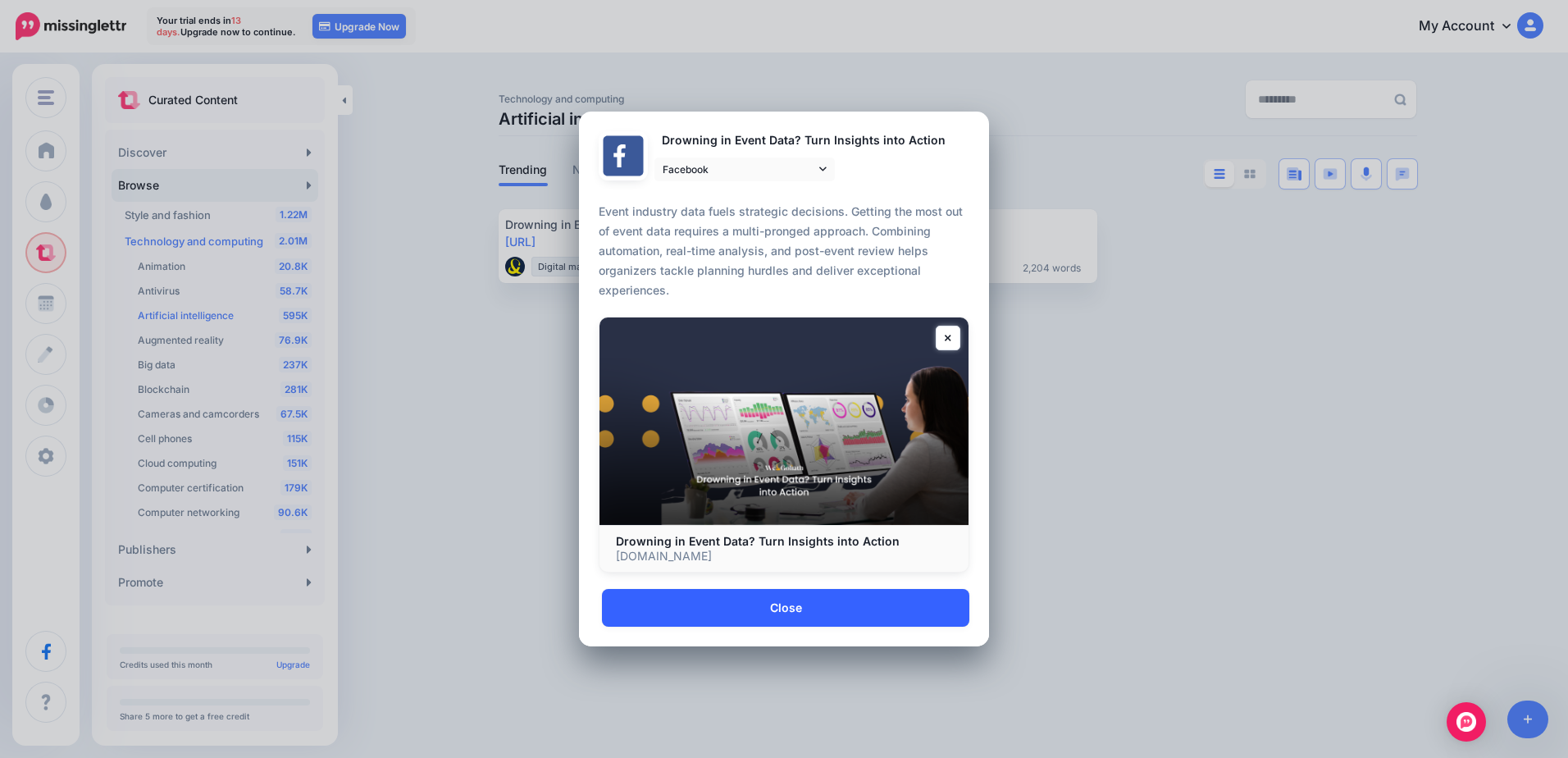
click at [858, 607] on link "Close" at bounding box center [785, 608] width 368 height 37
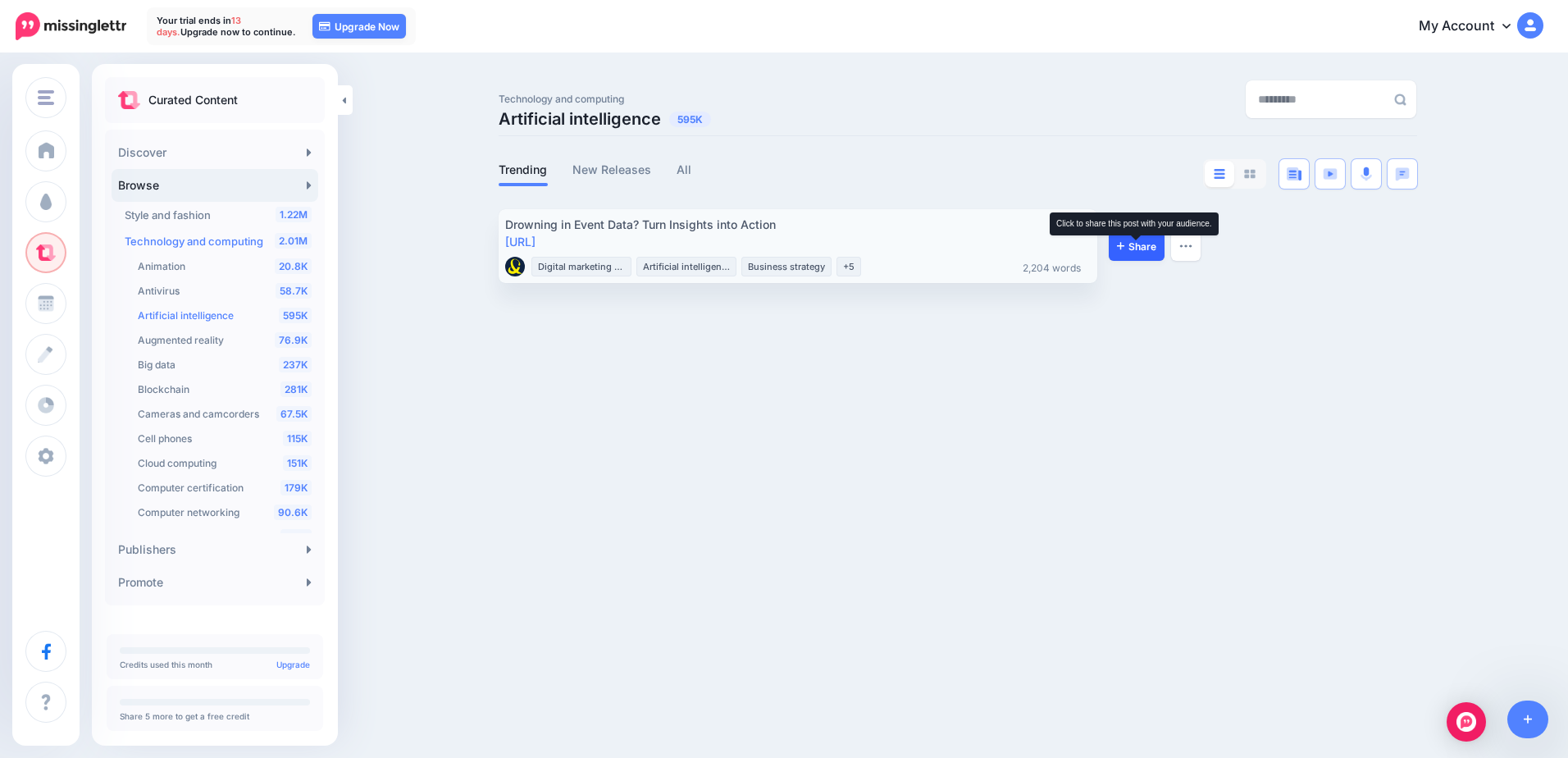
click at [1134, 249] on span "Share" at bounding box center [1137, 246] width 39 height 11
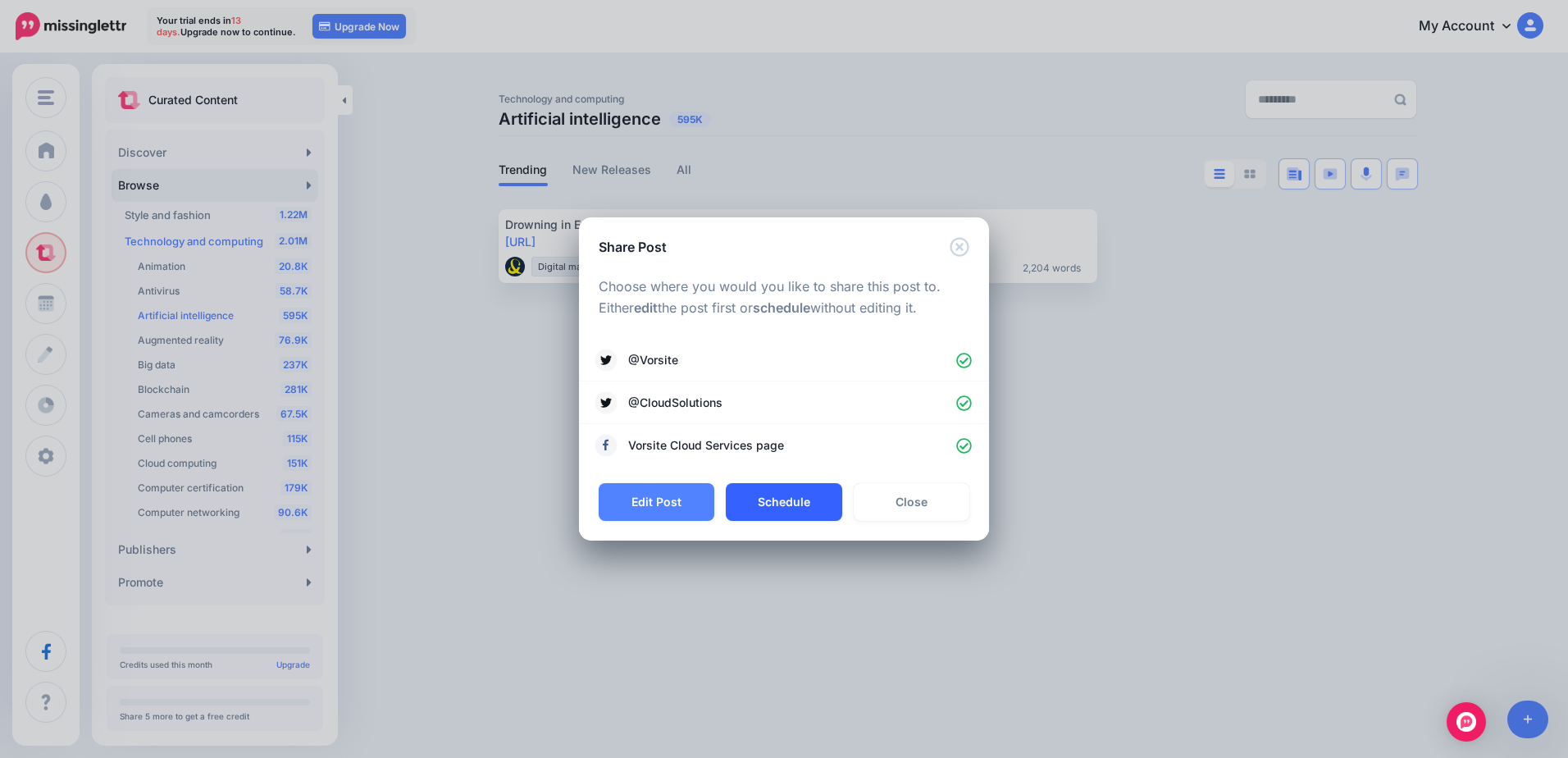
click at [777, 504] on button "Schedule" at bounding box center [784, 502] width 115 height 37
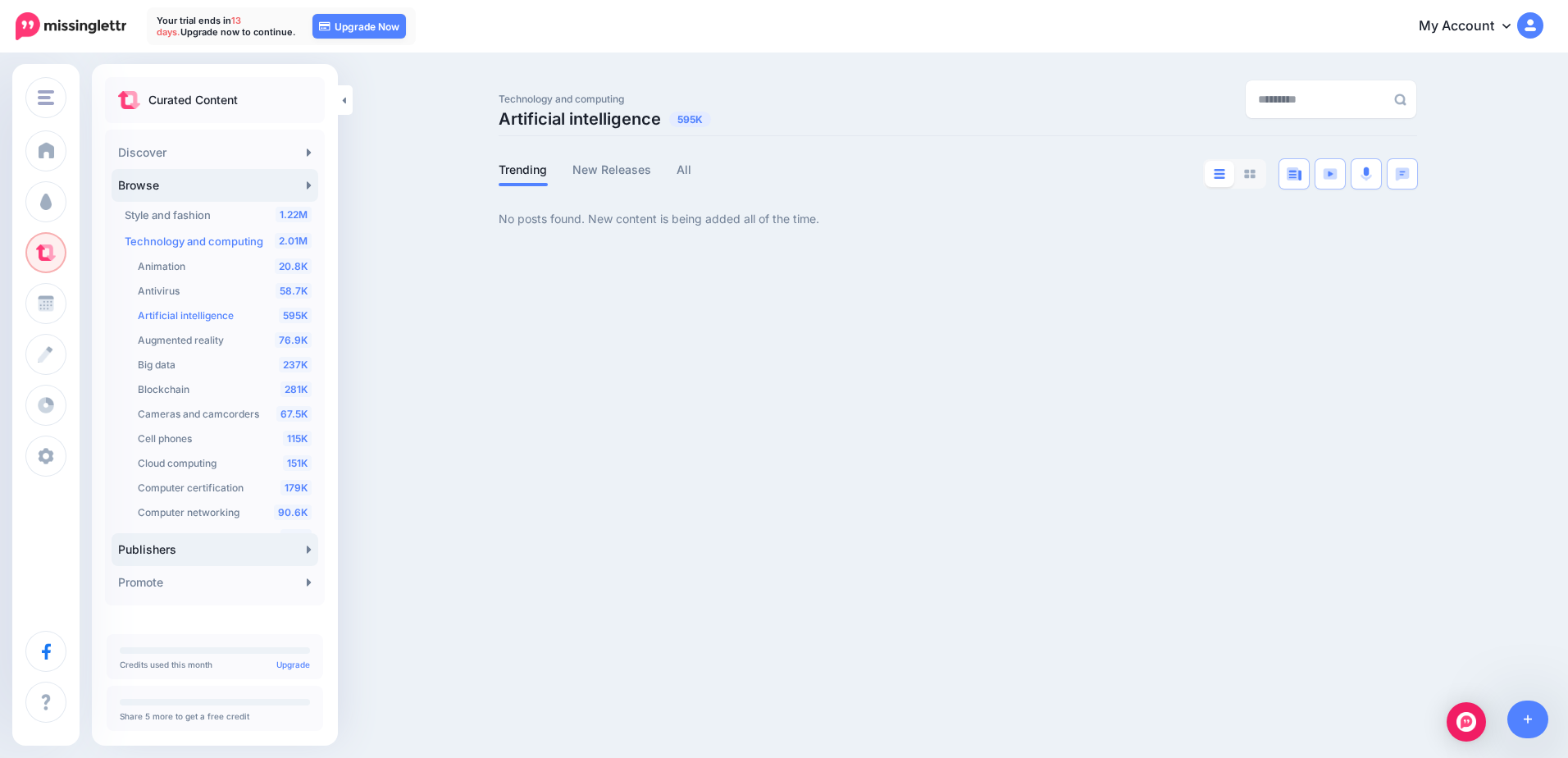
click at [267, 549] on link "Publishers" at bounding box center [214, 549] width 206 height 33
